Goal: Task Accomplishment & Management: Manage account settings

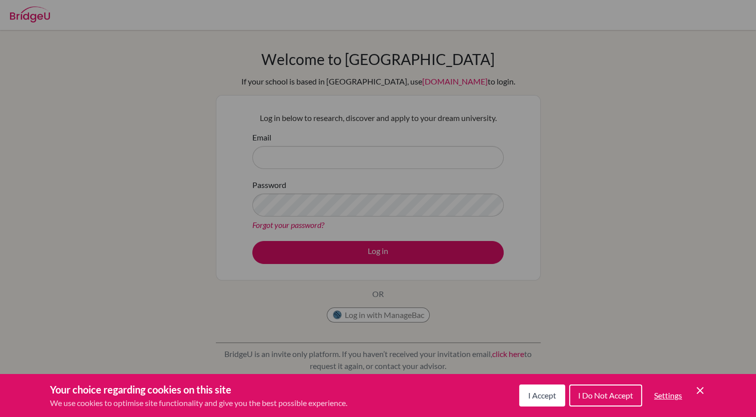
click at [272, 161] on div "Cookie Preferences" at bounding box center [378, 208] width 756 height 417
click at [698, 389] on icon "Save and close" at bounding box center [699, 390] width 7 height 7
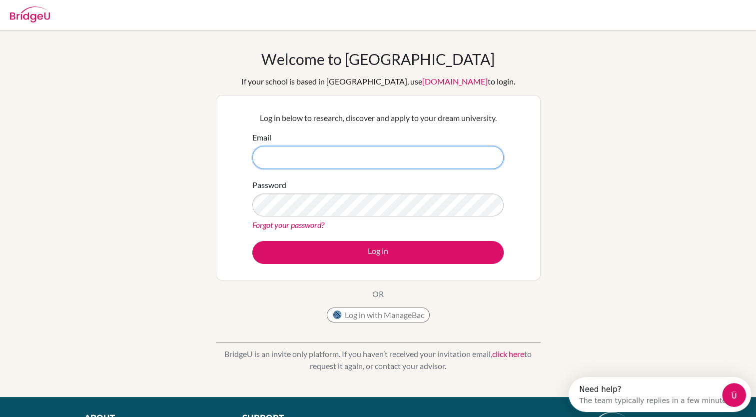
click at [372, 156] on input "Email" at bounding box center [377, 157] width 251 height 23
type input "[PERSON_NAME][EMAIL_ADDRESS][DOMAIN_NAME]"
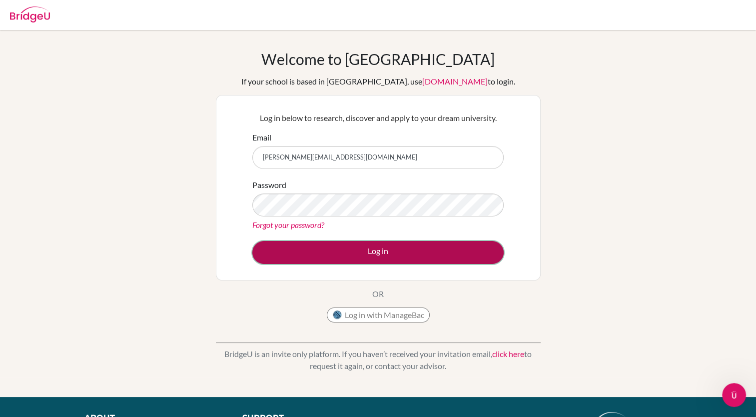
click at [375, 259] on button "Log in" at bounding box center [377, 252] width 251 height 23
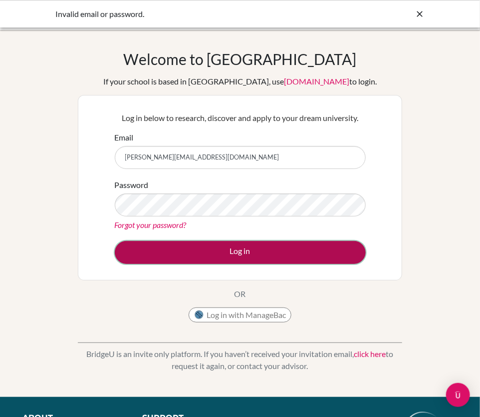
click at [321, 254] on button "Log in" at bounding box center [240, 252] width 251 height 23
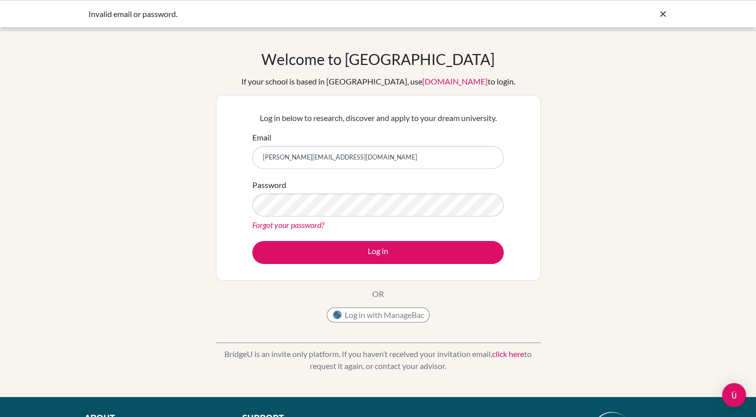
click at [422, 80] on link "[DOMAIN_NAME]" at bounding box center [454, 80] width 65 height 9
click at [367, 313] on button "Log in with ManageBac" at bounding box center [378, 314] width 103 height 15
click at [375, 162] on input "[PERSON_NAME][EMAIL_ADDRESS][DOMAIN_NAME]" at bounding box center [377, 157] width 251 height 23
